Goal: Find specific page/section: Find specific page/section

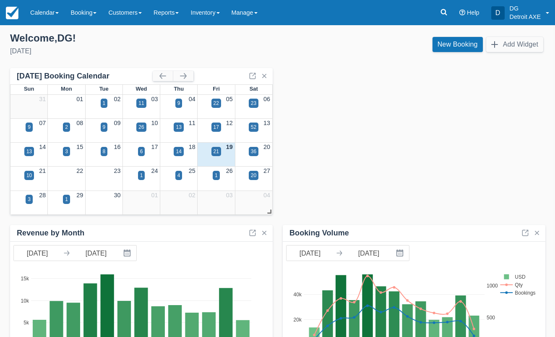
click at [210, 152] on div "21" at bounding box center [215, 157] width 37 height 10
click at [212, 151] on div "21" at bounding box center [216, 151] width 10 height 9
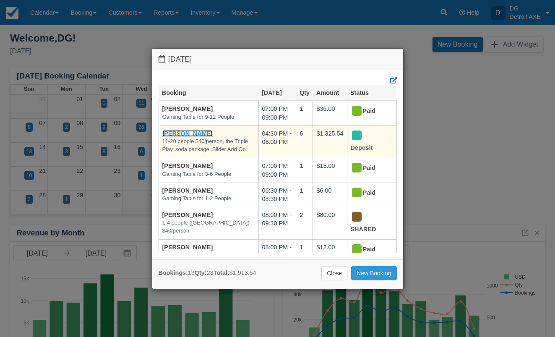
click at [174, 135] on link "[PERSON_NAME]" at bounding box center [187, 133] width 51 height 7
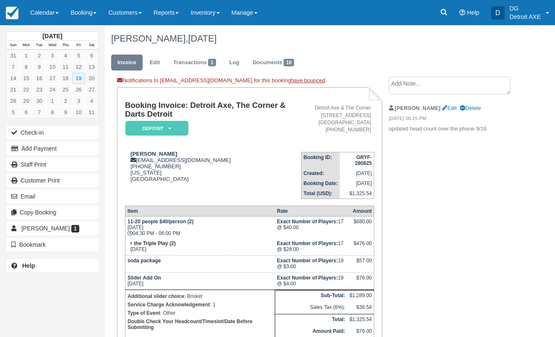
click at [434, 11] on div "Menu Calendar Customer Inventory Month Week Day Booking Daily Manifest Daily Li…" at bounding box center [277, 12] width 555 height 25
click at [438, 11] on link at bounding box center [443, 12] width 19 height 25
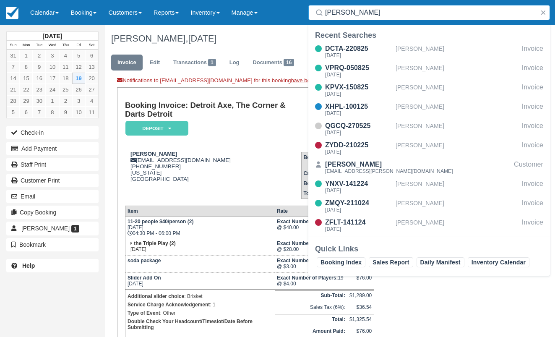
type input "gamlin"
